Goal: Task Accomplishment & Management: Complete application form

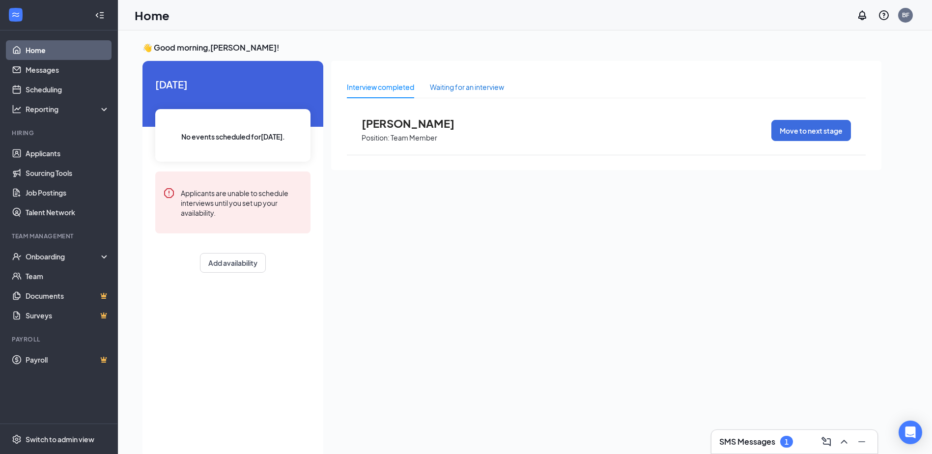
click at [462, 91] on div "Waiting for an interview" at bounding box center [467, 87] width 74 height 11
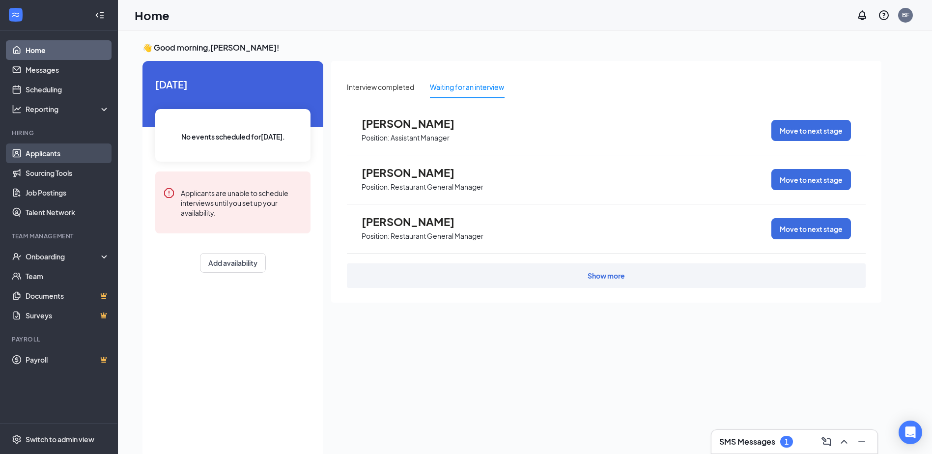
click at [63, 157] on link "Applicants" at bounding box center [68, 153] width 84 height 20
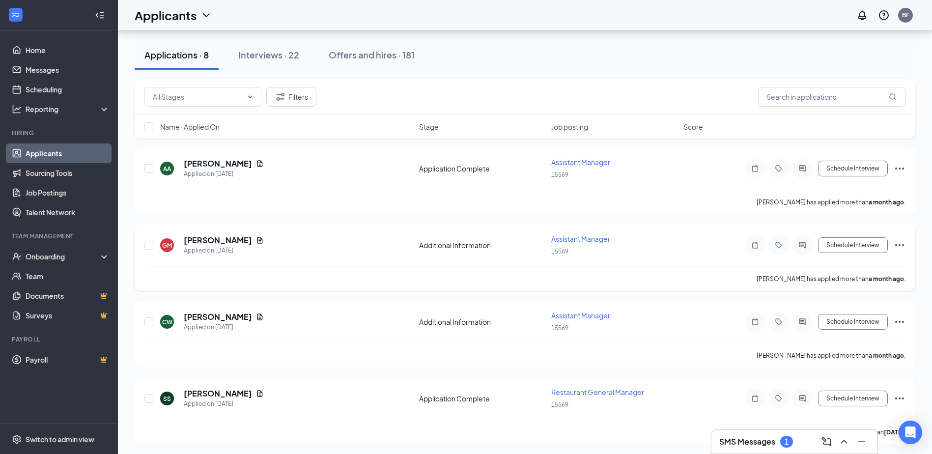
scroll to position [400, 0]
click at [277, 45] on button "Interviews · 22" at bounding box center [268, 54] width 81 height 29
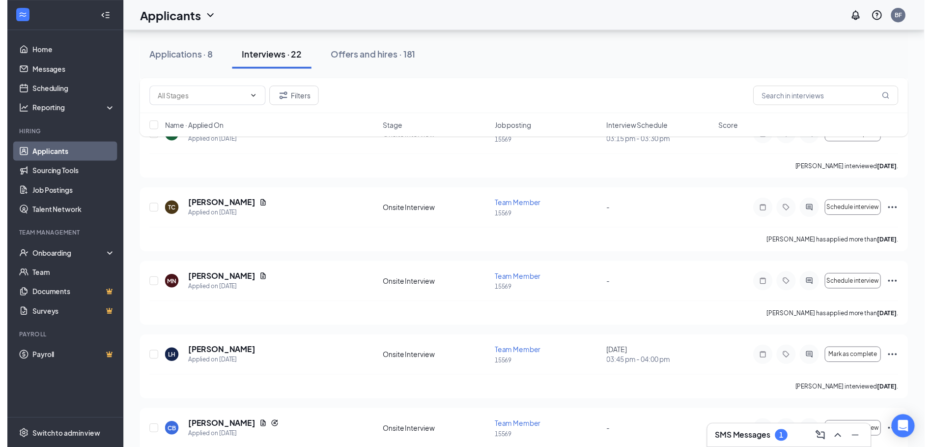
scroll to position [589, 0]
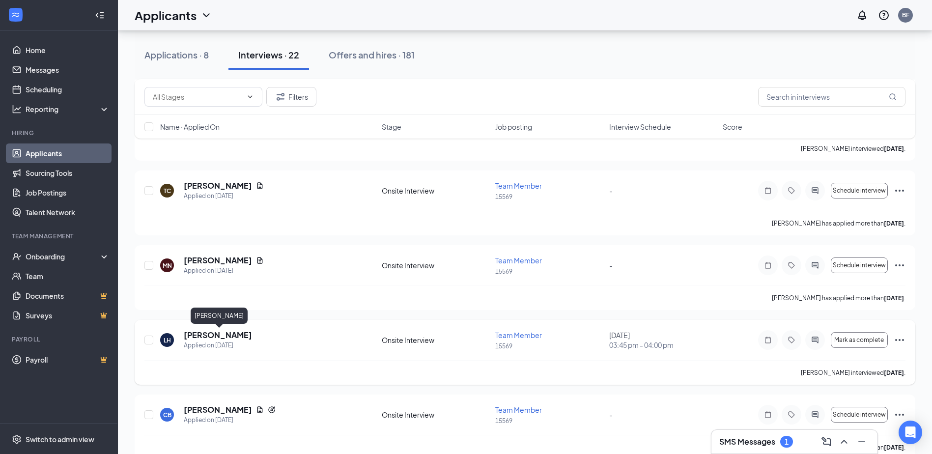
click at [248, 337] on h5 "[PERSON_NAME]" at bounding box center [218, 335] width 68 height 11
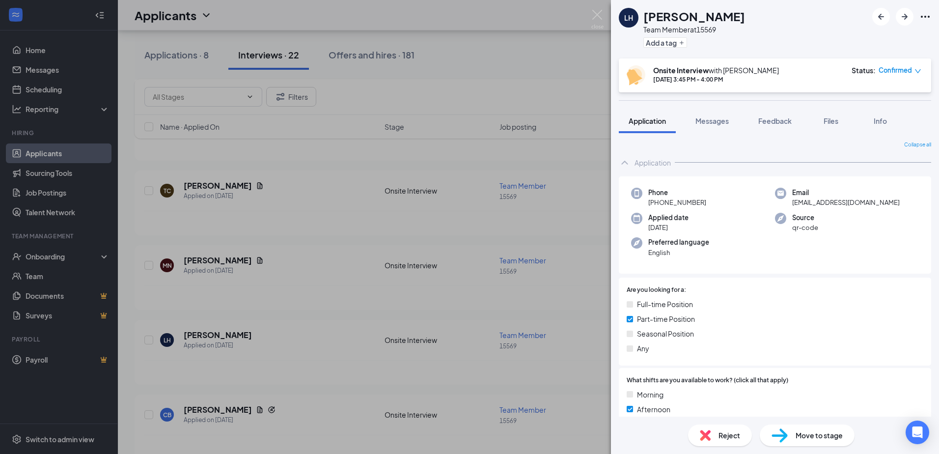
click at [817, 439] on span "Move to stage" at bounding box center [819, 435] width 47 height 11
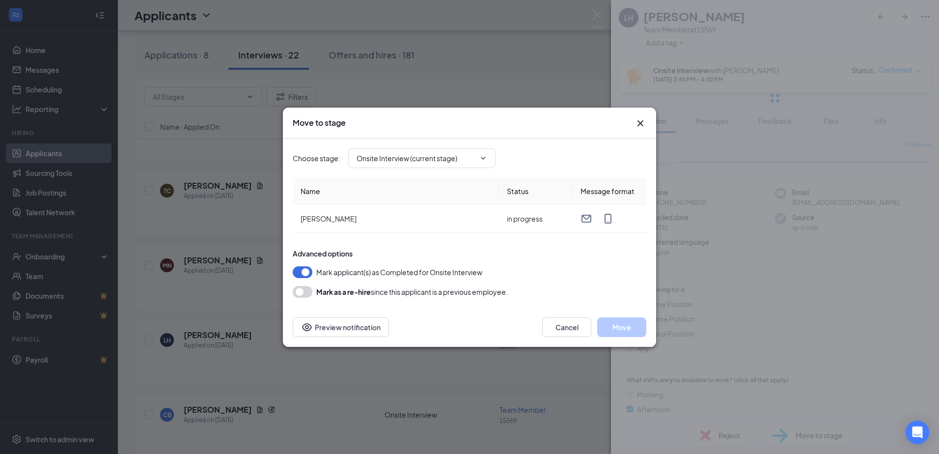
type input "Hiring Complete (final stage)"
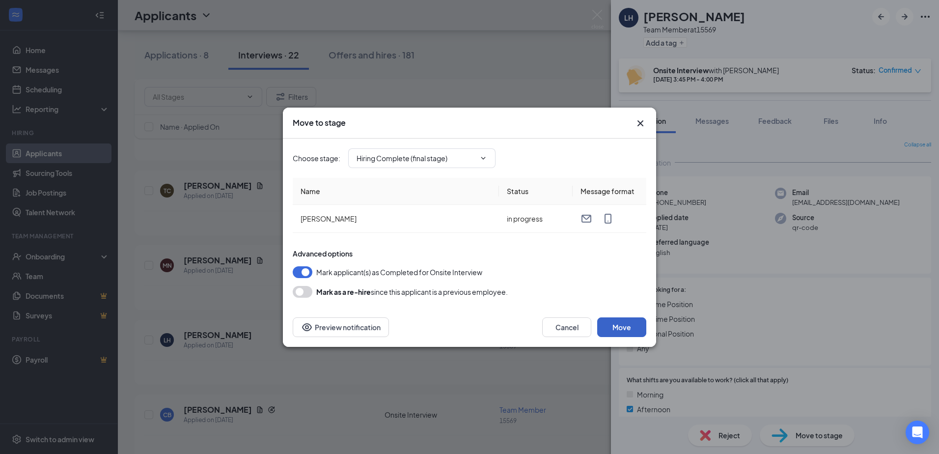
click at [617, 331] on button "Move" at bounding box center [621, 327] width 49 height 20
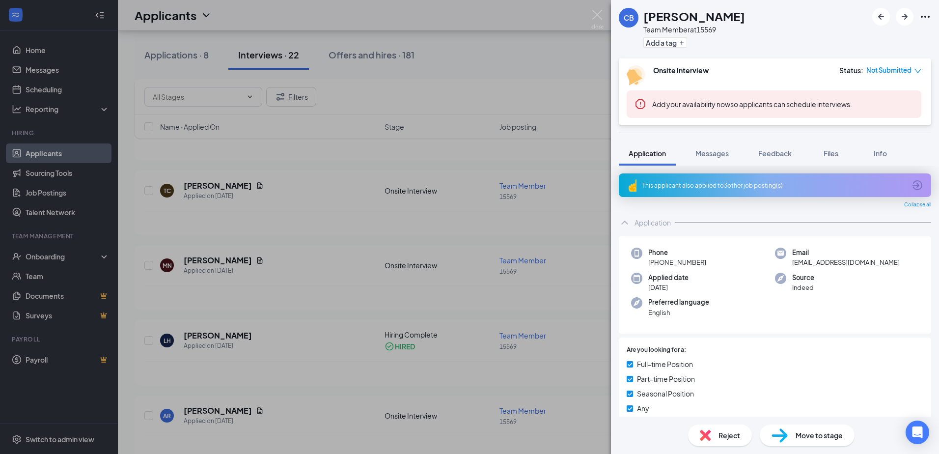
click at [31, 190] on div "[PERSON_NAME] Team Member at 15569 Add a tag Onsite Interview Status : Not Subm…" at bounding box center [469, 227] width 939 height 454
click at [55, 259] on div "Onboarding" at bounding box center [64, 256] width 76 height 10
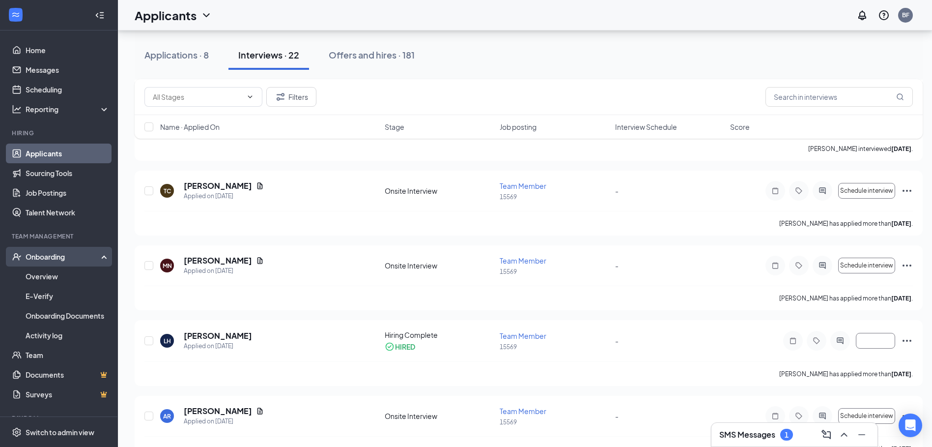
click at [60, 254] on div "Onboarding" at bounding box center [64, 256] width 76 height 10
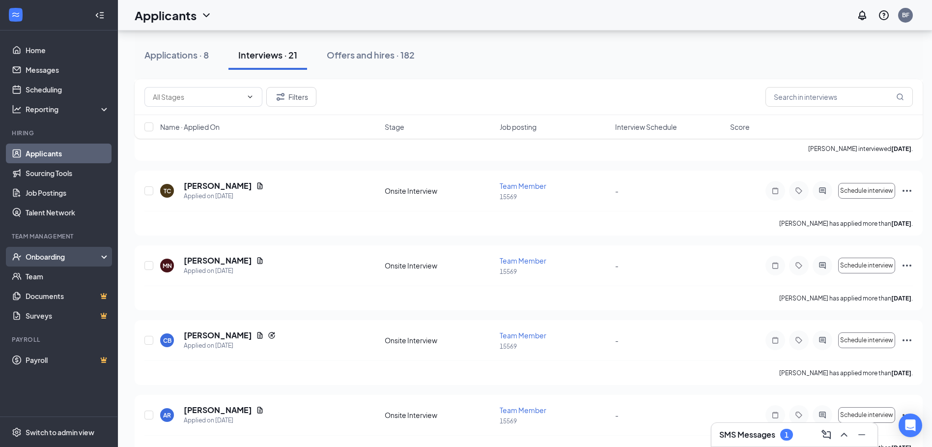
click at [60, 254] on div "Onboarding" at bounding box center [64, 256] width 76 height 10
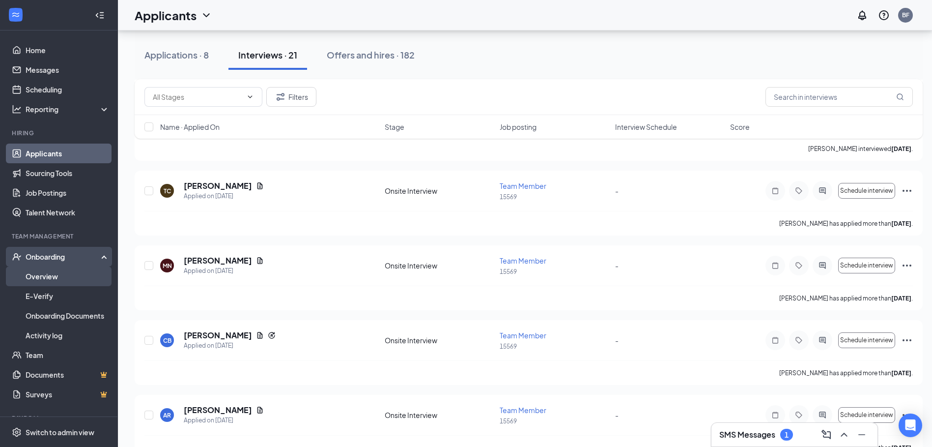
drag, startPoint x: 39, startPoint y: 278, endPoint x: 32, endPoint y: 285, distance: 10.1
click at [41, 278] on link "Overview" at bounding box center [68, 276] width 84 height 20
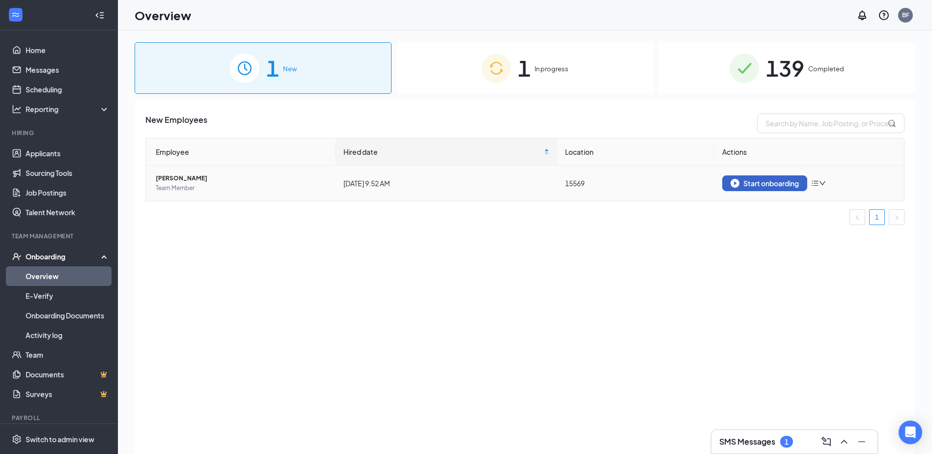
click at [738, 185] on img "button" at bounding box center [734, 183] width 9 height 9
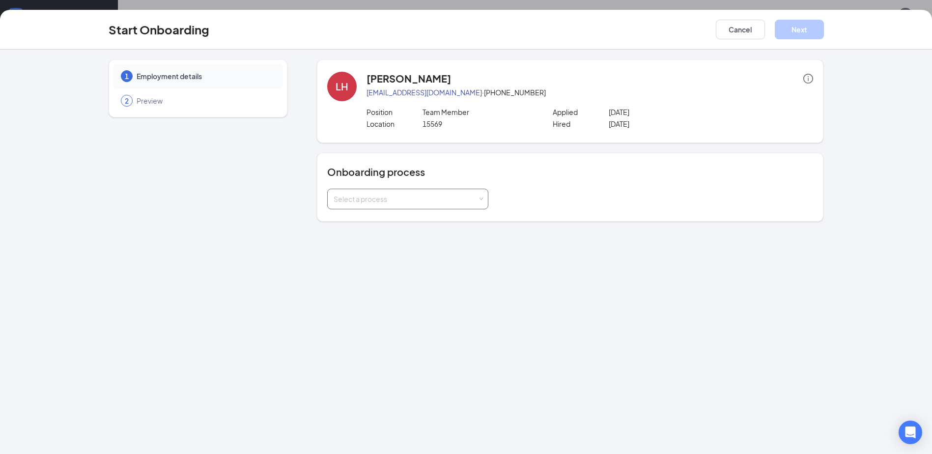
click at [437, 196] on div "Select a process" at bounding box center [406, 199] width 144 height 10
click at [405, 220] on li "Onboarding Process" at bounding box center [407, 220] width 161 height 18
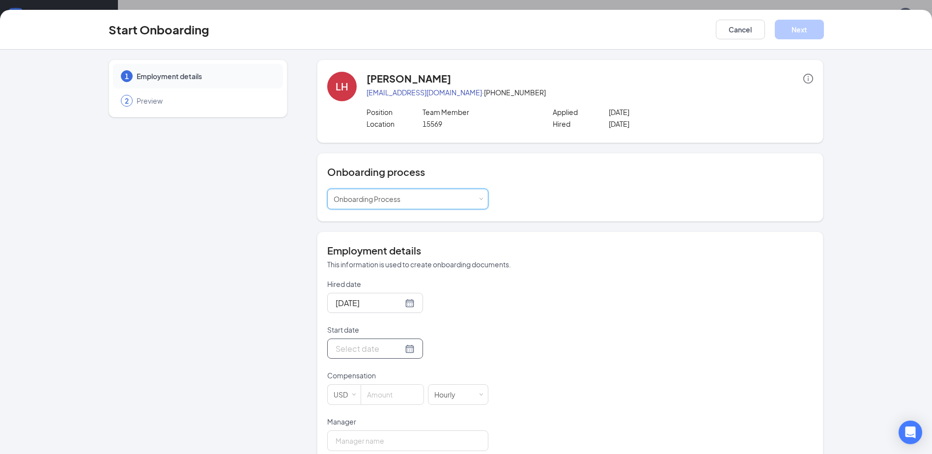
click at [355, 355] on input "Start date" at bounding box center [368, 348] width 67 height 12
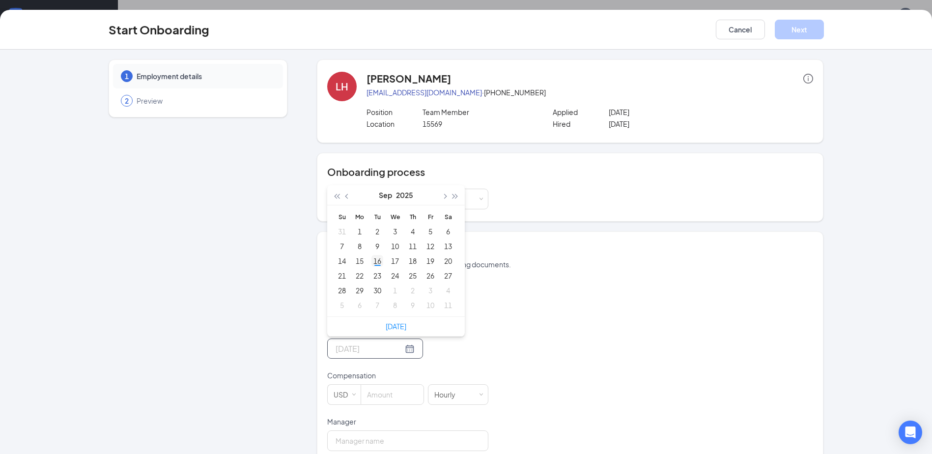
type input "[DATE]"
click at [375, 258] on div "16" at bounding box center [377, 261] width 12 height 12
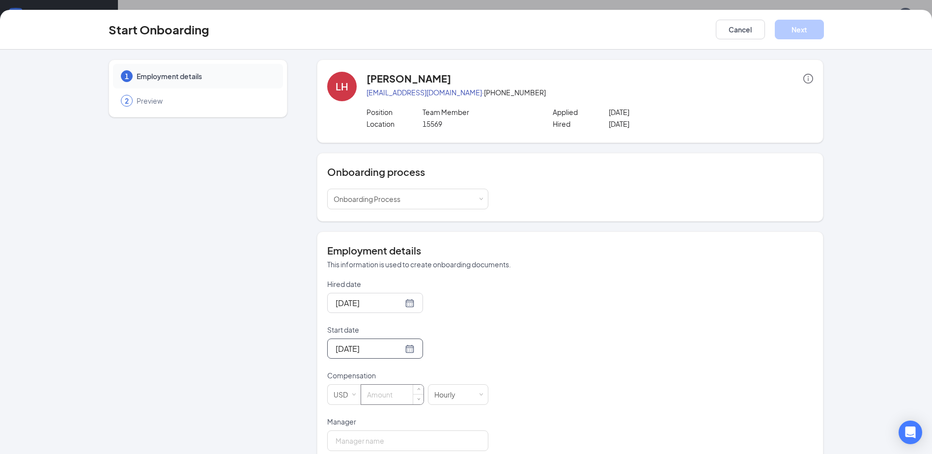
click at [381, 395] on input at bounding box center [392, 395] width 62 height 20
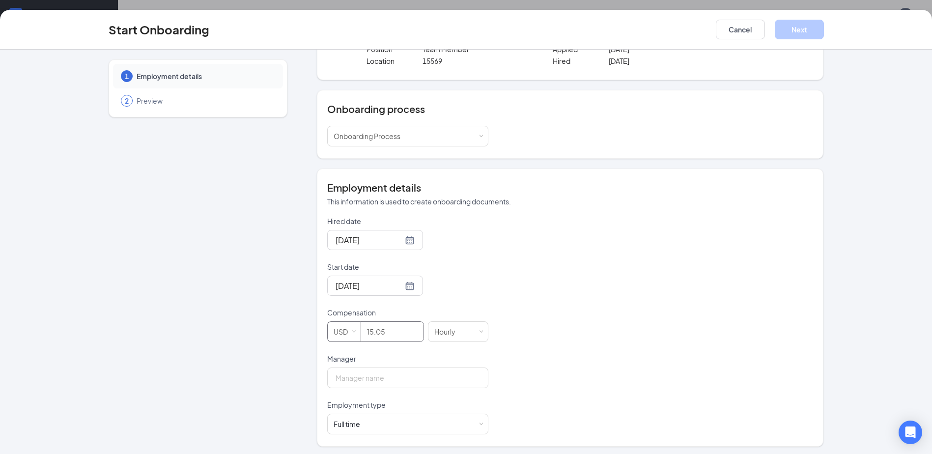
scroll to position [65, 0]
type input "15.05"
click at [353, 371] on input "Manager" at bounding box center [407, 375] width 161 height 21
type input "Berva"
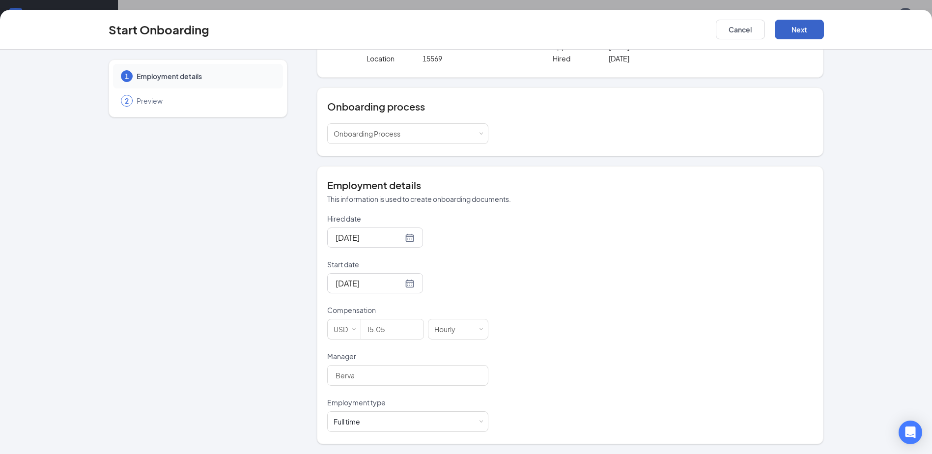
click at [787, 34] on button "Next" at bounding box center [799, 30] width 49 height 20
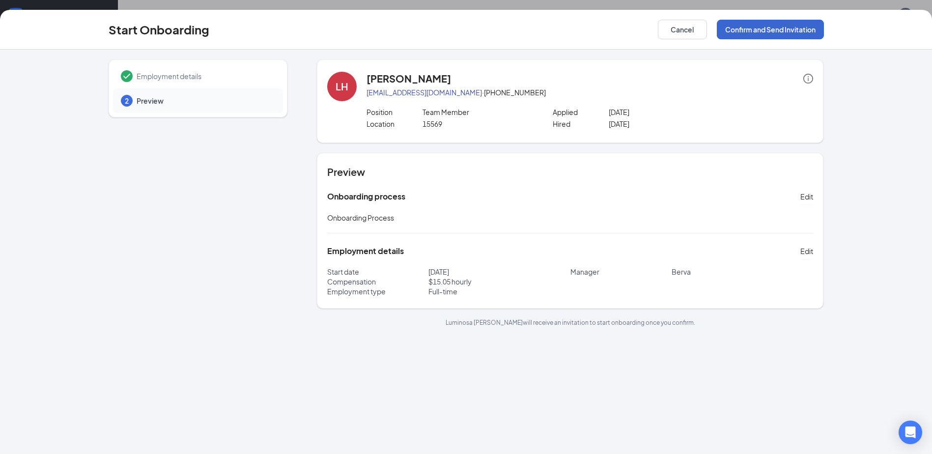
scroll to position [0, 0]
drag, startPoint x: 761, startPoint y: 28, endPoint x: 760, endPoint y: 35, distance: 6.9
click at [760, 30] on button "Confirm and Send Invitation" at bounding box center [770, 30] width 107 height 20
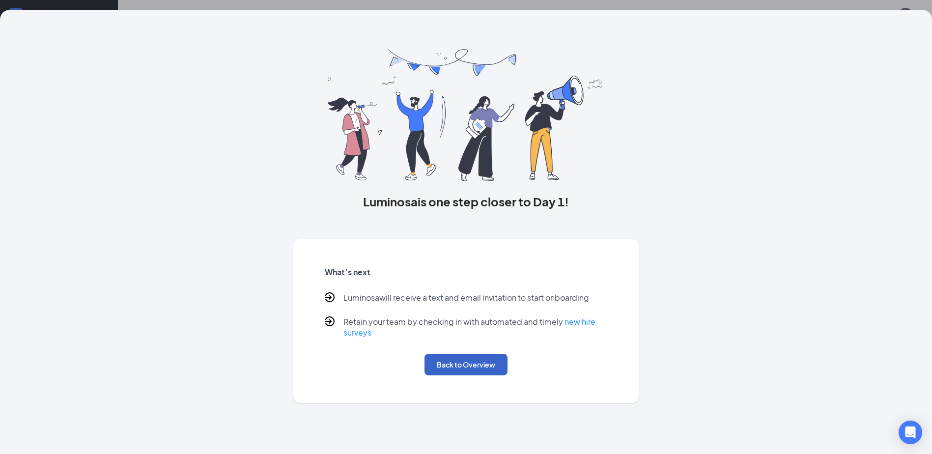
click at [496, 367] on button "Back to Overview" at bounding box center [465, 365] width 83 height 22
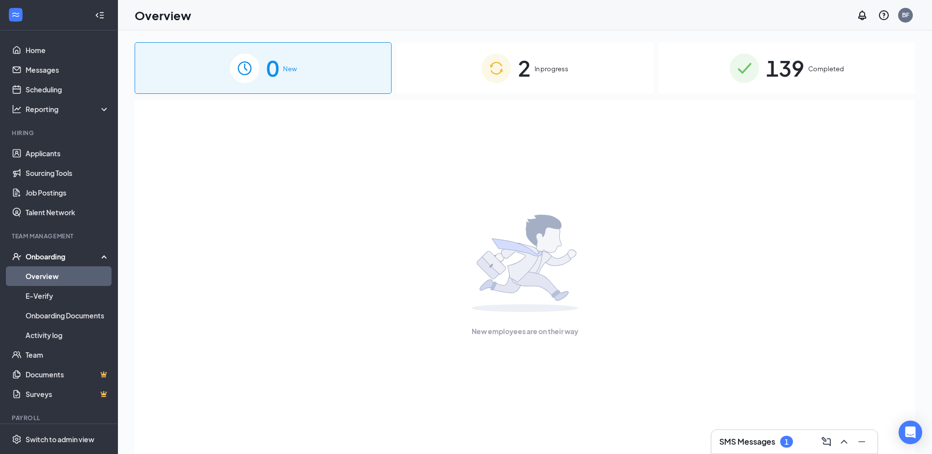
click at [482, 66] on img at bounding box center [495, 68] width 29 height 29
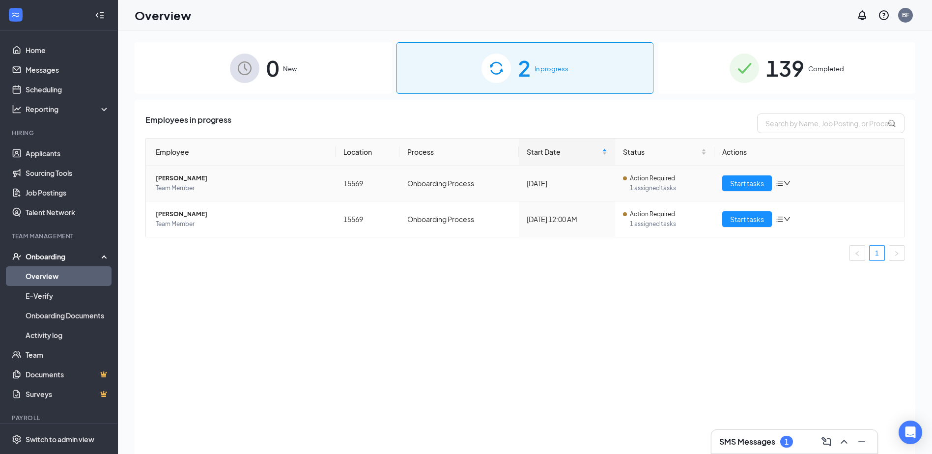
click at [654, 175] on span "Action Required" at bounding box center [652, 178] width 45 height 10
